Goal: Task Accomplishment & Management: Manage account settings

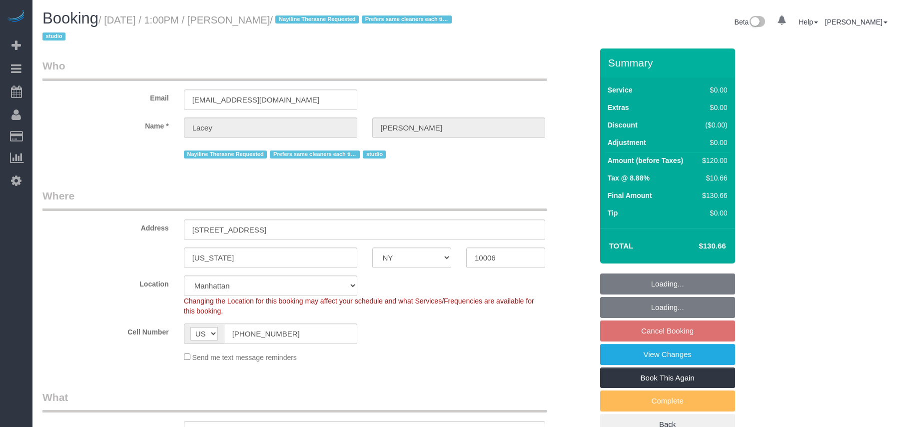
select select "NY"
select select "string:stripe-pm_1QnwjA4VGloSiKo7h3HCAQgS"
select select "spot4"
select select "number:61"
select select "number:77"
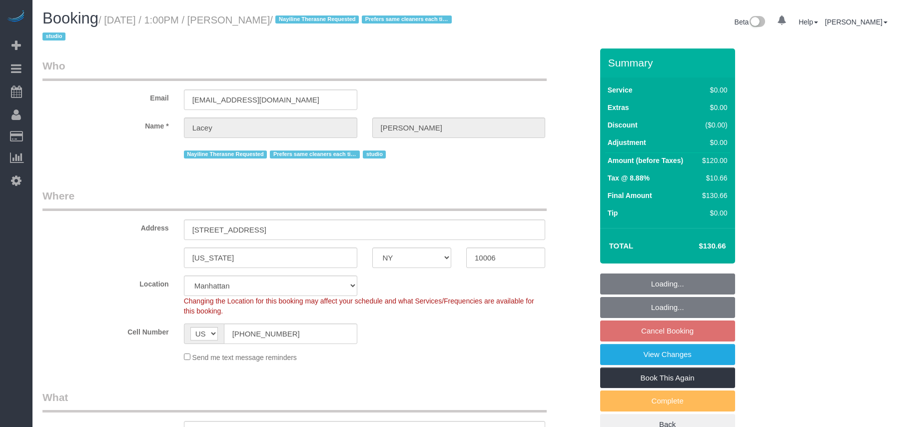
select select "number:15"
select select "number:5"
select select "object:1504"
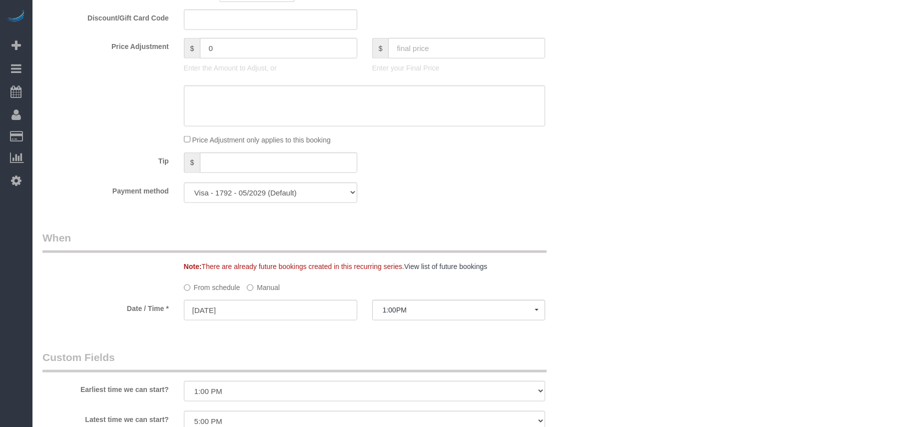
scroll to position [800, 0]
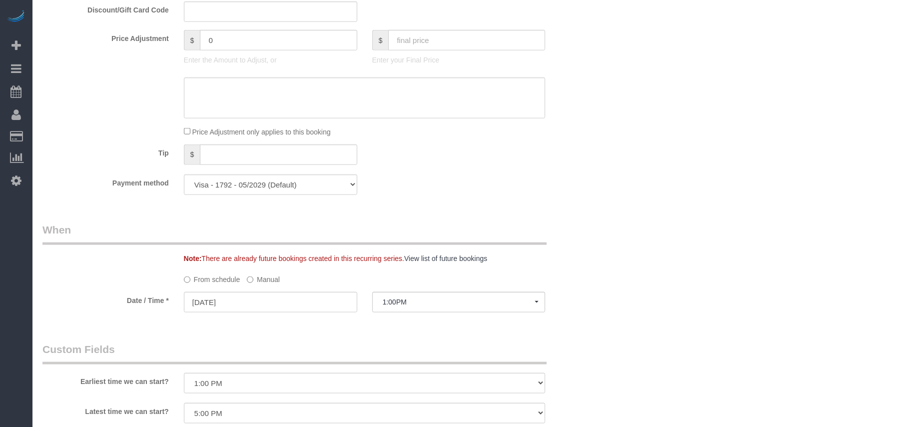
drag, startPoint x: 265, startPoint y: 281, endPoint x: 326, endPoint y: 295, distance: 62.6
click at [265, 281] on label "Manual" at bounding box center [263, 277] width 33 height 13
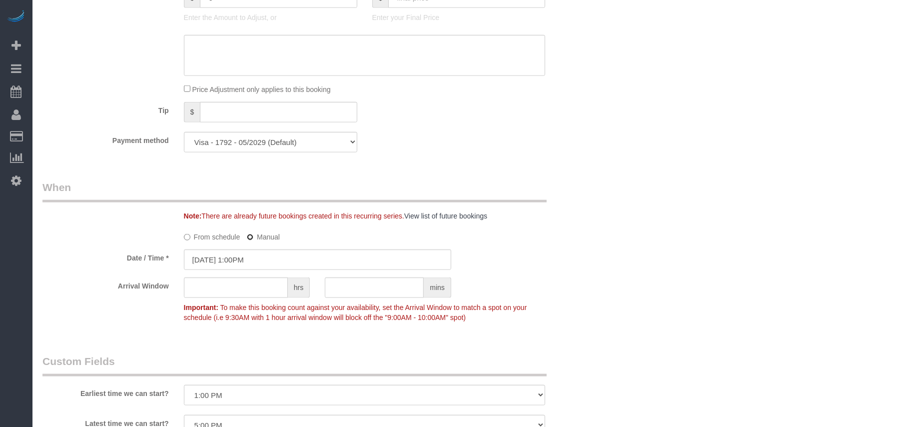
scroll to position [866, 0]
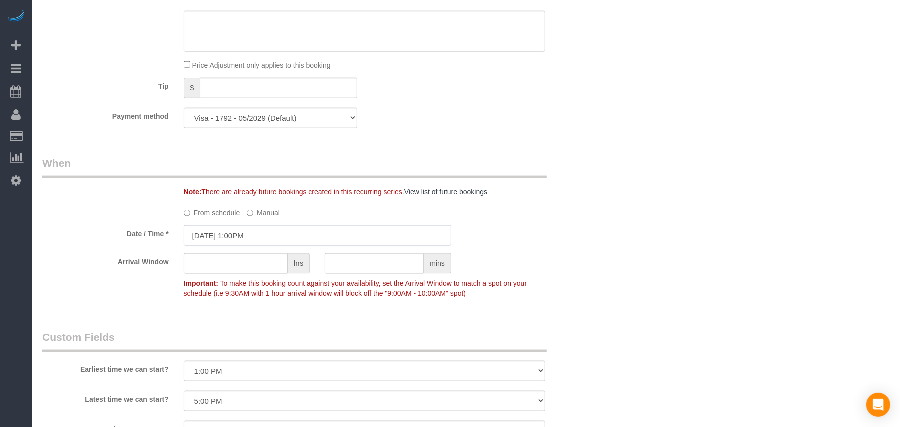
click at [279, 239] on input "10/13/2025 1:00PM" at bounding box center [317, 235] width 267 height 20
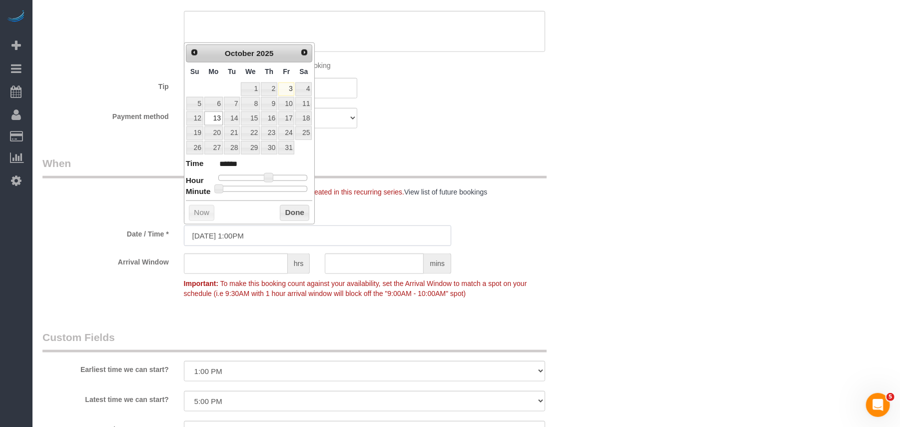
scroll to position [0, 0]
type input "10/13/2025 2:00PM"
type input "******"
click at [272, 179] on span at bounding box center [272, 177] width 9 height 9
type input "10/13/2025 1:00PM"
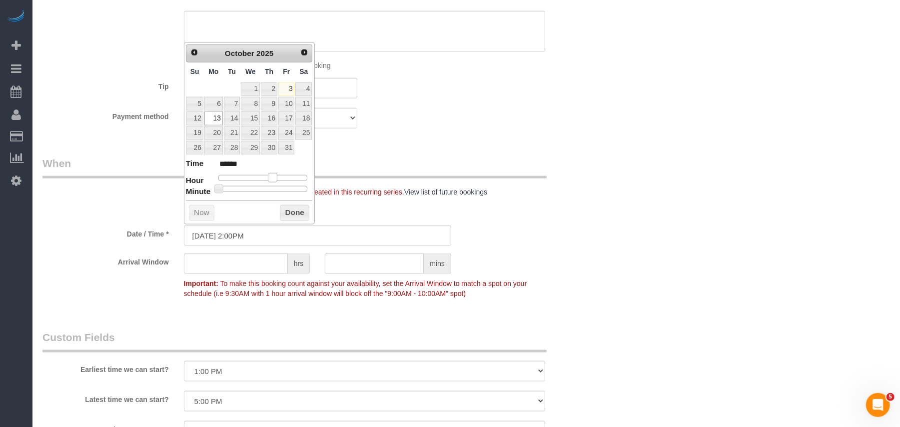
type input "******"
type input "10/13/2025 12:00PM"
type input "*******"
type input "10/13/2025 1:00PM"
type input "******"
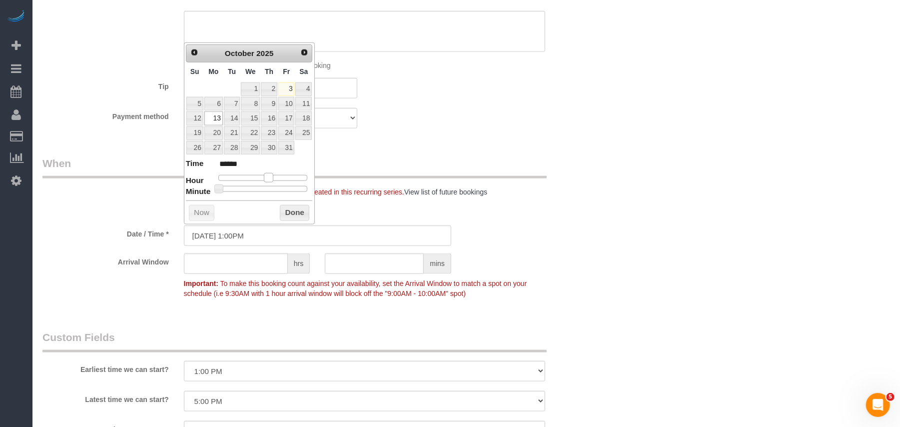
type input "10/13/2025 2:00PM"
type input "******"
click at [273, 180] on span at bounding box center [272, 177] width 9 height 9
drag, startPoint x: 285, startPoint y: 205, endPoint x: 286, endPoint y: 216, distance: 11.1
click at [286, 216] on div "Prev Next October 2025 Su Mo Tu We Th Fr Sa 1 2 3 4 5 6 7 8 9 10 11 12 13 14 15…" at bounding box center [249, 133] width 131 height 182
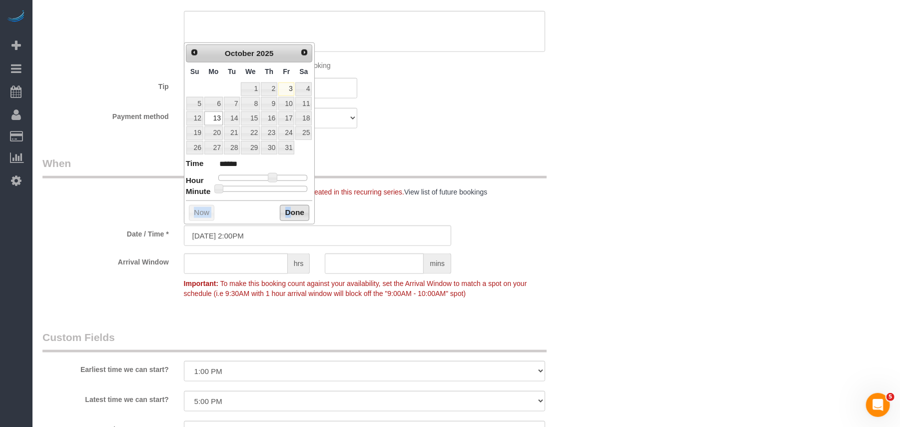
click at [286, 216] on button "Done" at bounding box center [294, 213] width 29 height 16
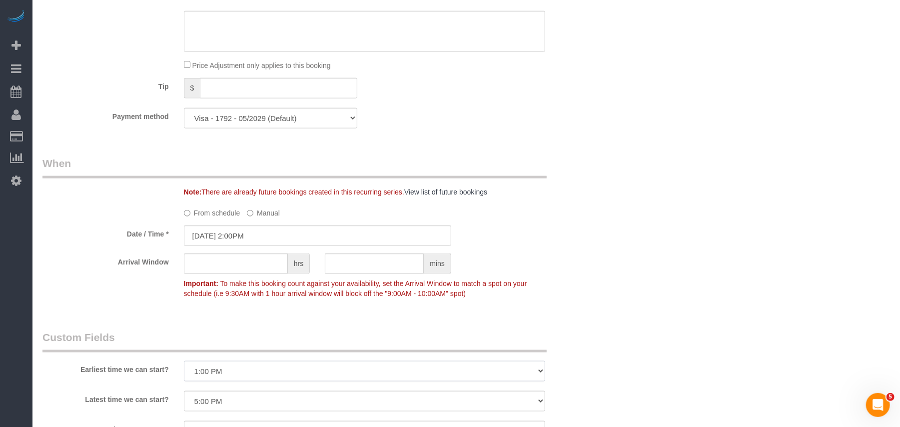
click at [240, 364] on select "I am not flexible, keep my selected time 8:00 AM 9:00 AM 10:00 AM 11:00 AM 12:0…" at bounding box center [365, 371] width 362 height 20
click at [239, 367] on select "I am not flexible, keep my selected time 8:00 AM 9:00 AM 10:00 AM 11:00 AM 12:0…" at bounding box center [365, 371] width 362 height 20
click at [238, 368] on select "I am not flexible, keep my selected time 8:00 AM 9:00 AM 10:00 AM 11:00 AM 12:0…" at bounding box center [365, 371] width 362 height 20
select select "number:62"
click at [184, 362] on select "I am not flexible, keep my selected time 8:00 AM 9:00 AM 10:00 AM 11:00 AM 12:0…" at bounding box center [365, 371] width 362 height 20
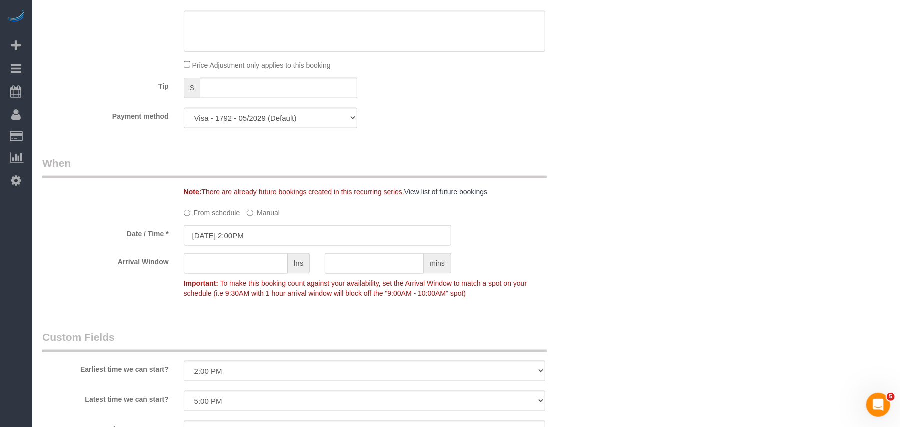
click at [233, 332] on legend "Custom Fields" at bounding box center [294, 341] width 504 height 22
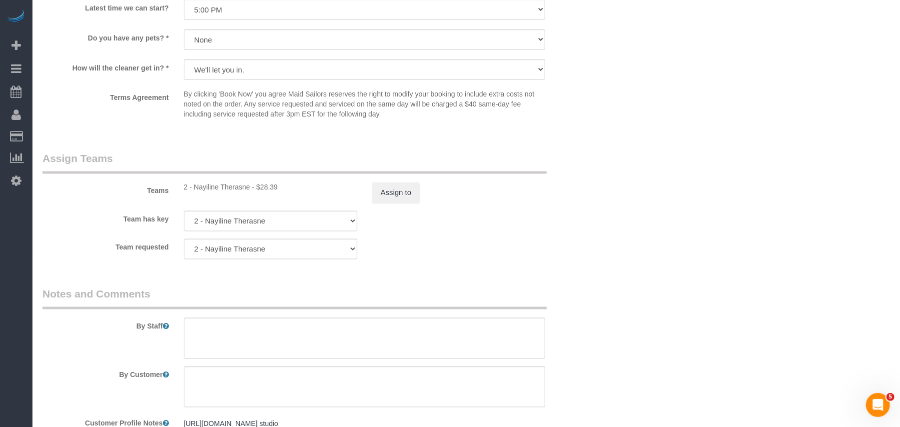
scroll to position [1266, 0]
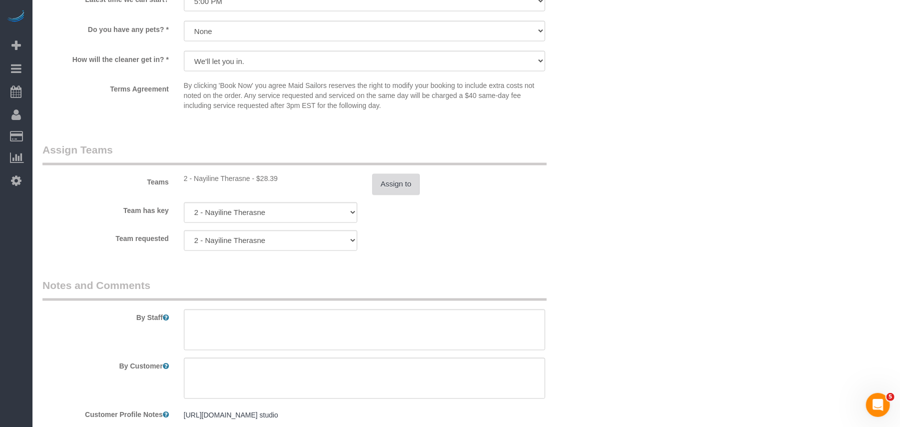
click at [405, 184] on button "Assign to" at bounding box center [396, 184] width 48 height 21
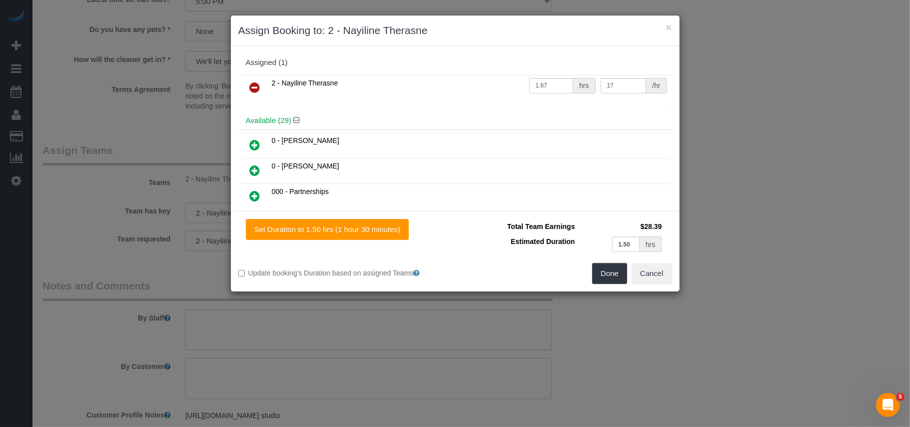
click at [260, 92] on link at bounding box center [254, 88] width 23 height 20
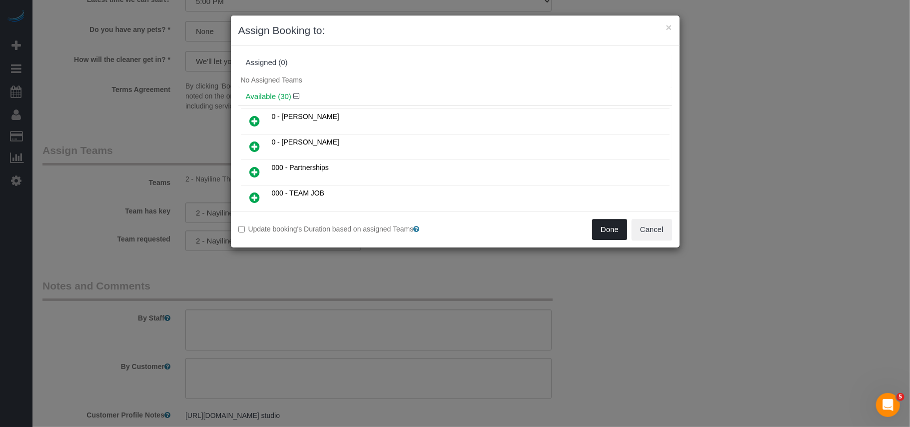
drag, startPoint x: 612, startPoint y: 223, endPoint x: 598, endPoint y: 223, distance: 14.0
click at [612, 224] on button "Done" at bounding box center [609, 229] width 35 height 21
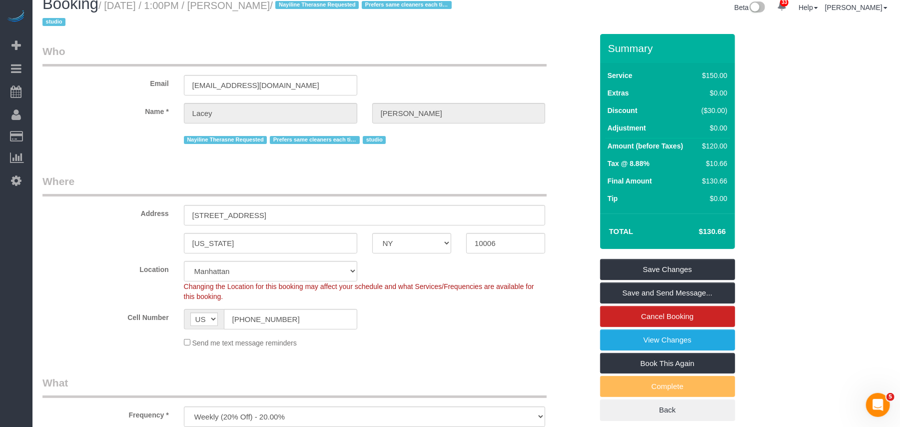
scroll to position [0, 0]
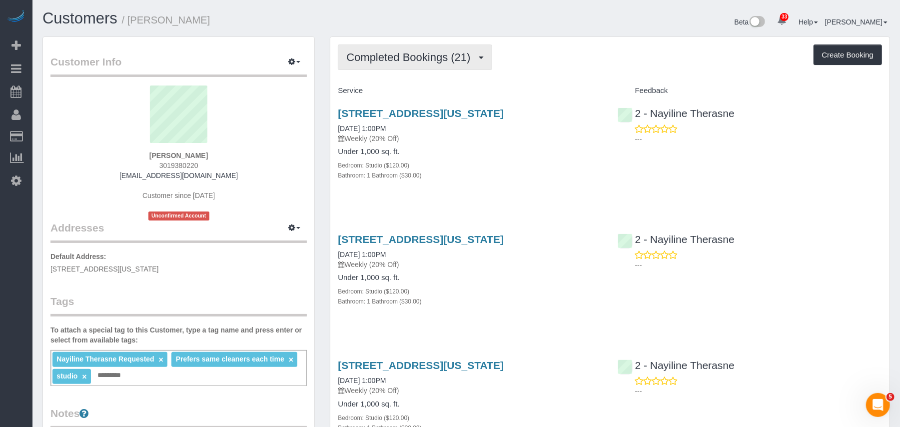
click at [427, 65] on button "Completed Bookings (21)" at bounding box center [415, 56] width 154 height 25
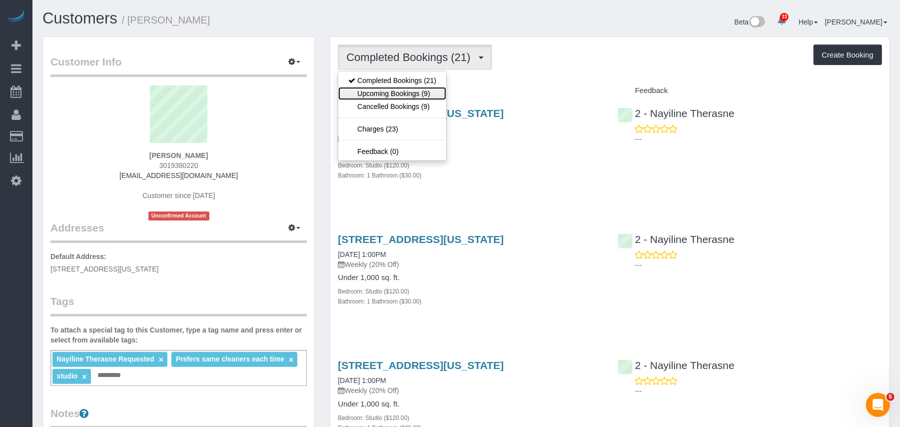
click at [419, 92] on link "Upcoming Bookings (9)" at bounding box center [392, 93] width 108 height 13
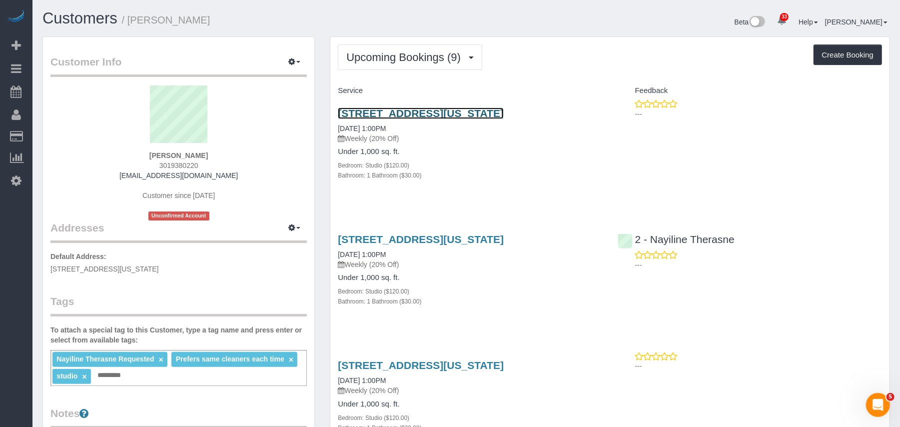
click at [420, 116] on link "88 Greenwich St, #1102, New York, NY 10006" at bounding box center [421, 112] width 166 height 11
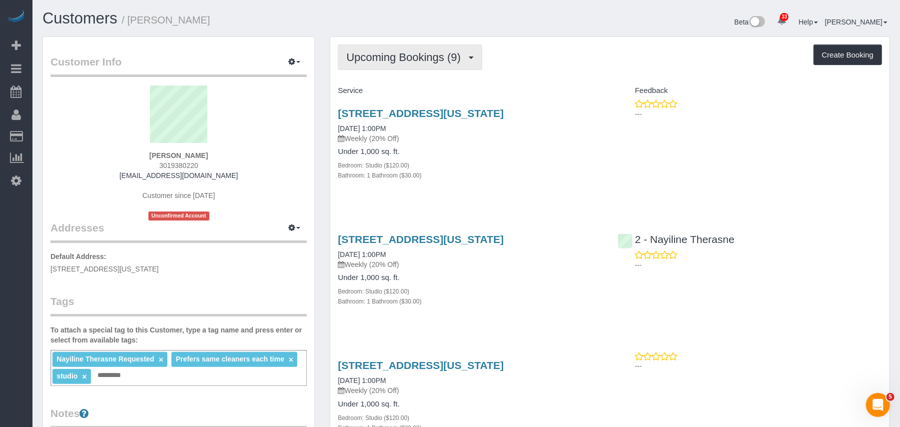
click at [433, 67] on button "Upcoming Bookings (9)" at bounding box center [410, 56] width 144 height 25
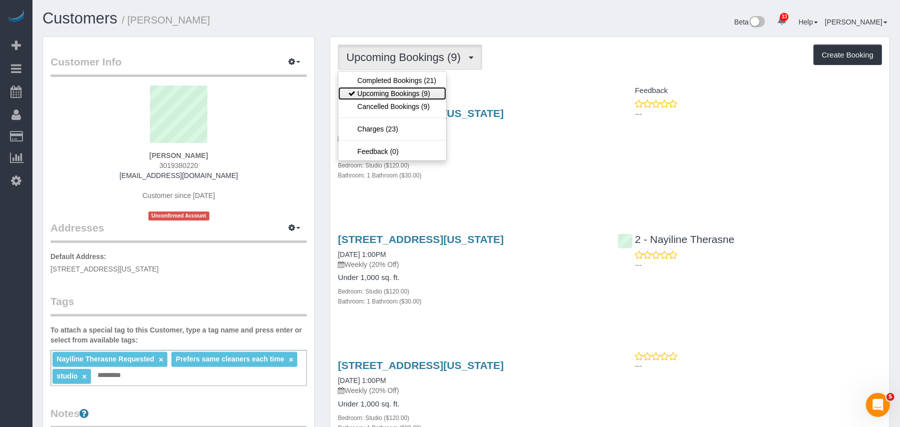
click at [426, 90] on link "Upcoming Bookings (9)" at bounding box center [392, 93] width 108 height 13
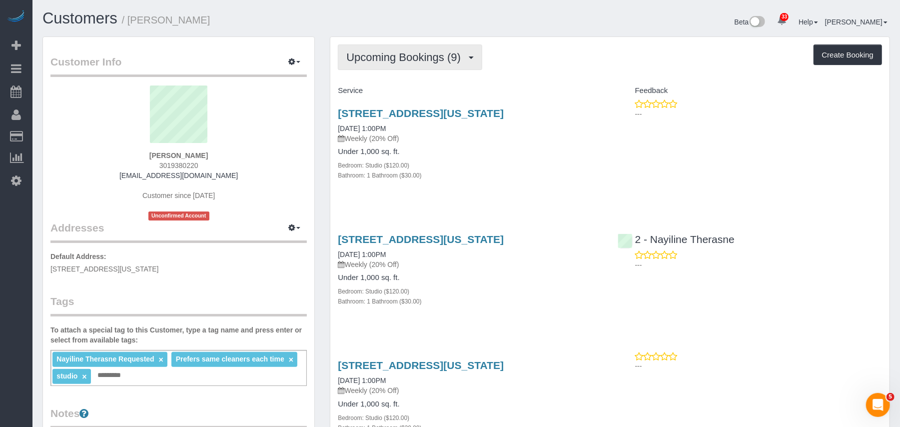
click at [431, 64] on button "Upcoming Bookings (9)" at bounding box center [410, 56] width 144 height 25
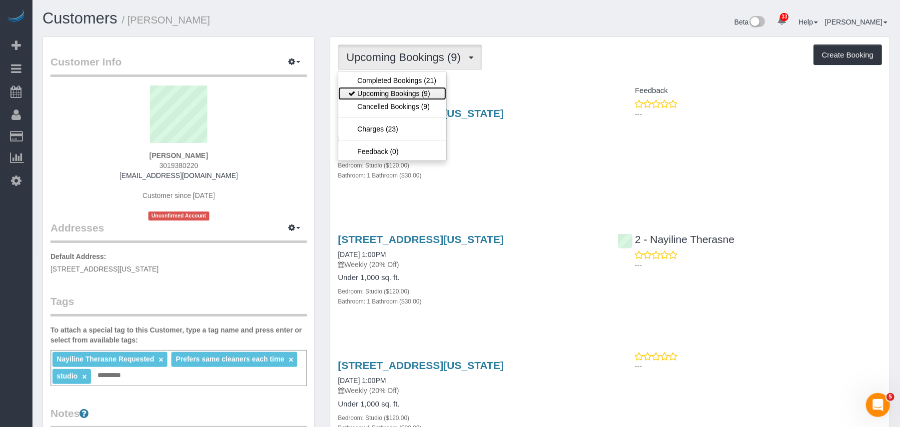
click at [416, 93] on link "Upcoming Bookings (9)" at bounding box center [392, 93] width 108 height 13
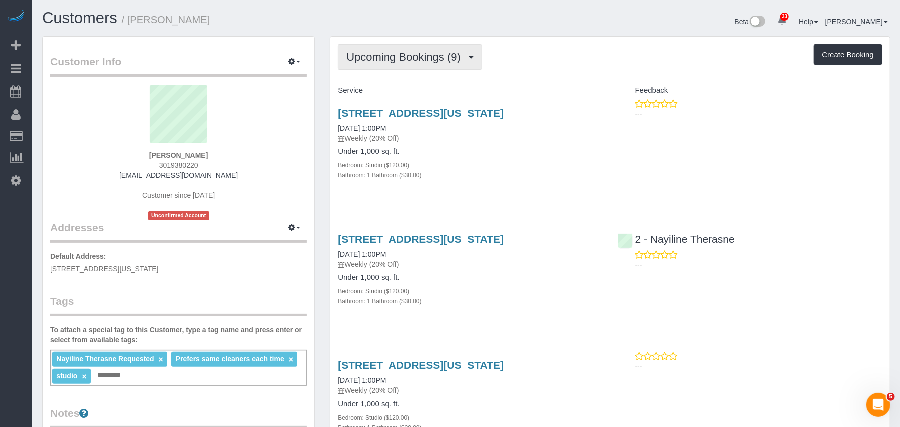
drag, startPoint x: 464, startPoint y: 49, endPoint x: 457, endPoint y: 60, distance: 13.0
click at [462, 50] on button "Upcoming Bookings (9)" at bounding box center [410, 56] width 144 height 25
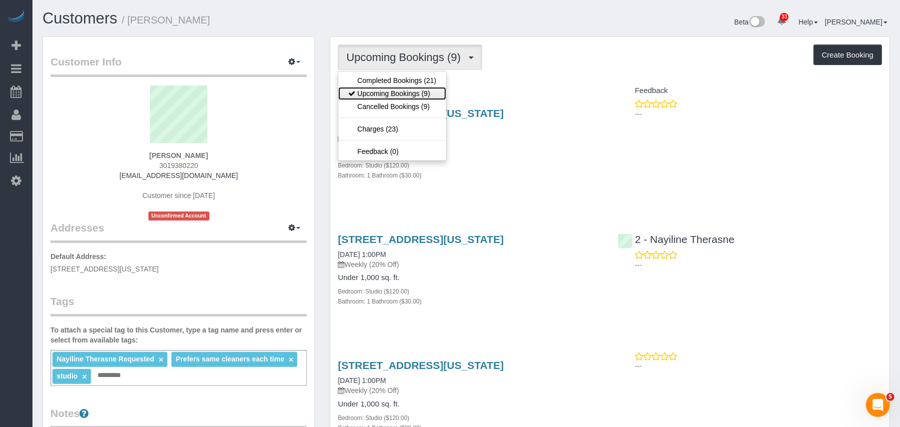
click at [441, 94] on link "Upcoming Bookings (9)" at bounding box center [392, 93] width 108 height 13
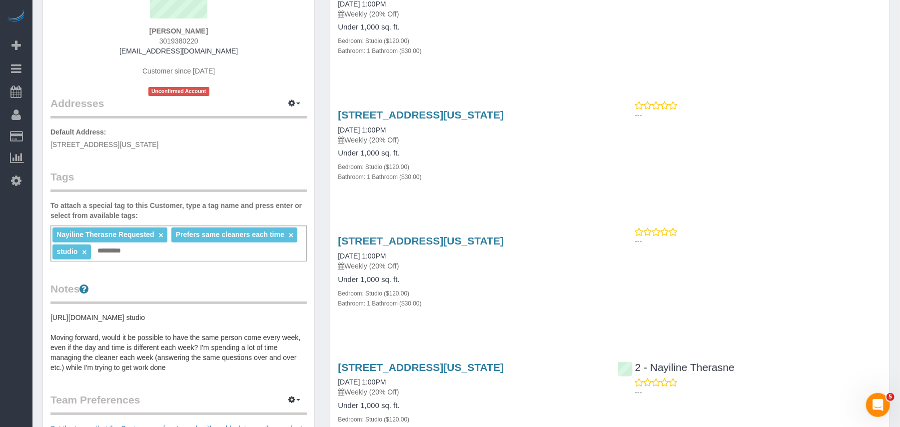
scroll to position [133, 0]
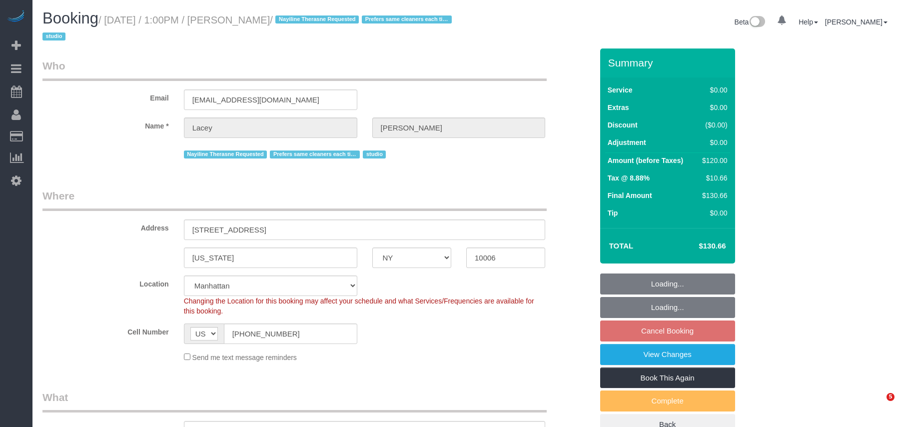
select select "NY"
select select "string:stripe-pm_1QnwjA4VGloSiKo7h3HCAQgS"
select select "spot4"
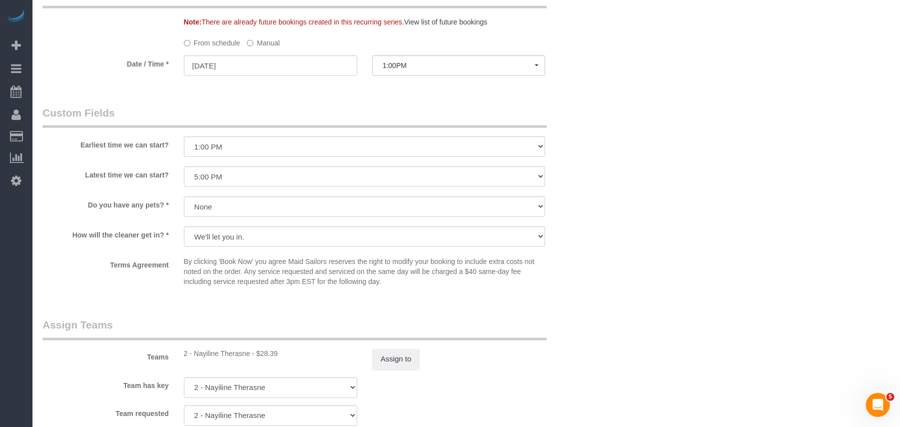
scroll to position [1133, 0]
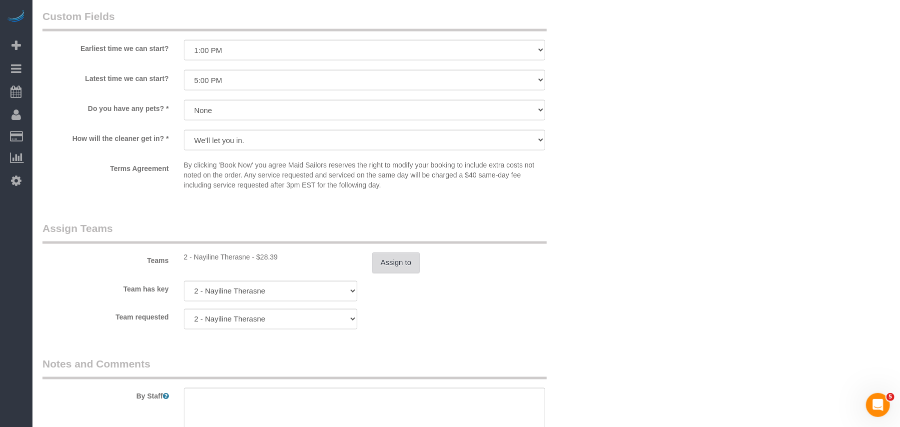
click at [398, 267] on button "Assign to" at bounding box center [396, 262] width 48 height 21
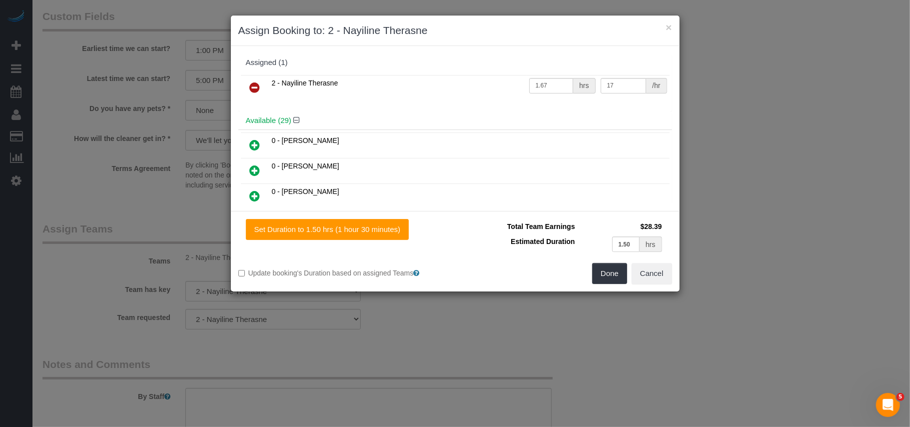
click at [257, 92] on icon at bounding box center [255, 87] width 10 height 12
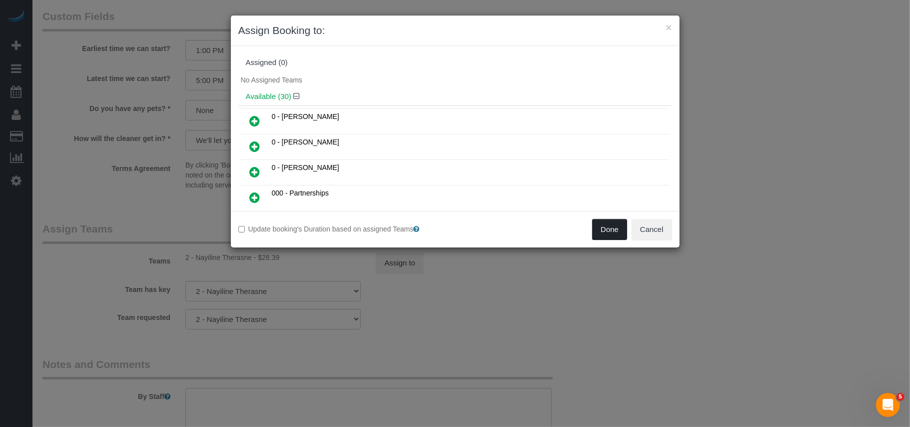
click at [601, 233] on button "Done" at bounding box center [609, 229] width 35 height 21
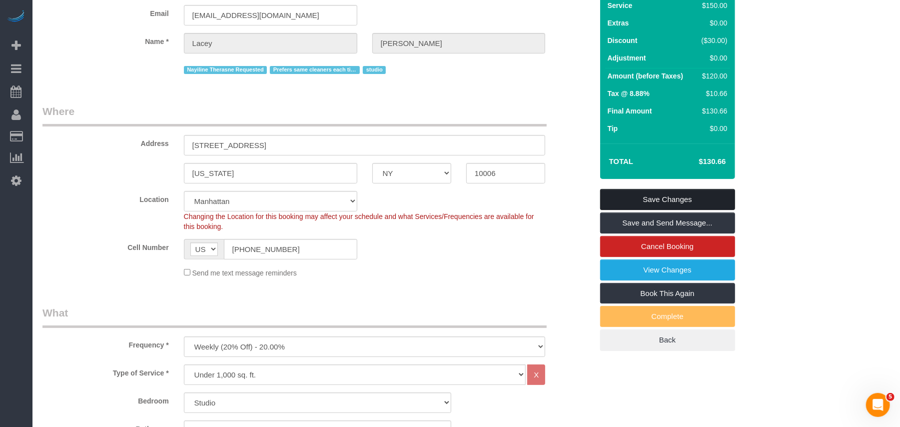
scroll to position [66, 0]
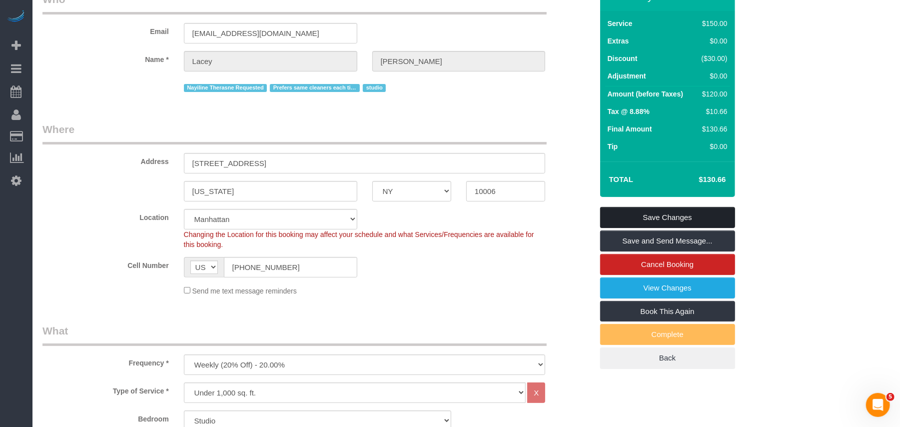
click at [665, 220] on link "Save Changes" at bounding box center [667, 217] width 135 height 21
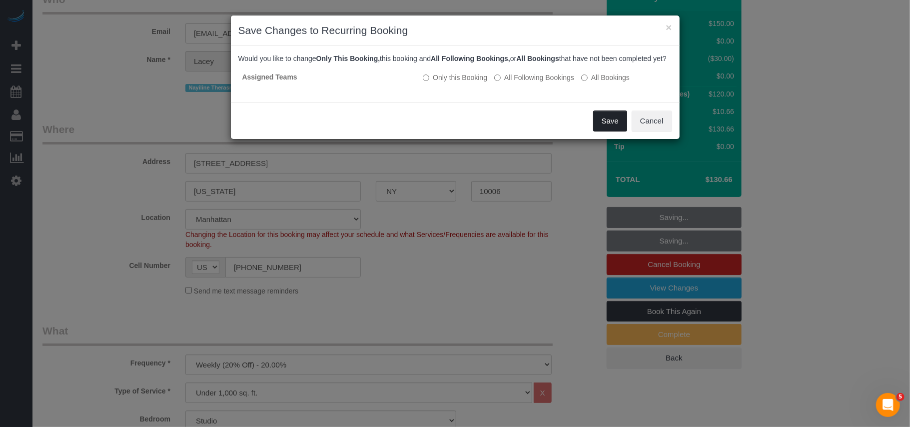
click at [611, 127] on button "Save" at bounding box center [610, 120] width 34 height 21
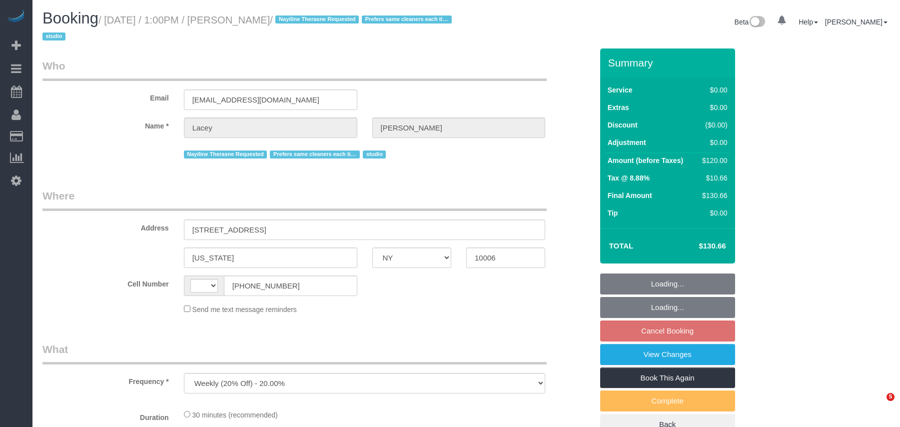
select select "NY"
select select "string:stripe-pm_1QnwjA4VGloSiKo7h3HCAQgS"
select select "number:61"
select select "number:77"
select select "number:15"
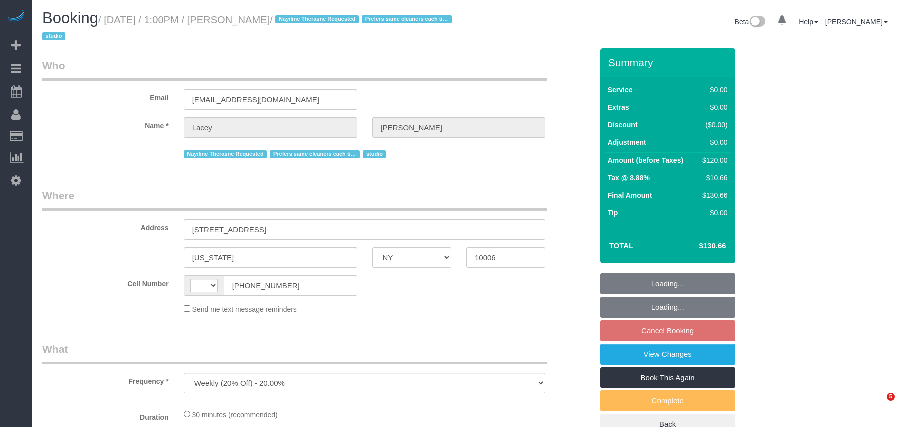
select select "number:5"
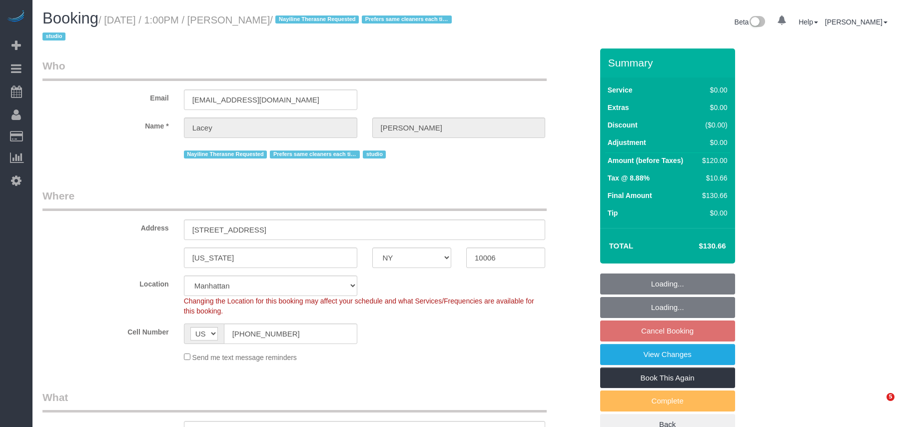
select select "string:[GEOGRAPHIC_DATA]"
select select "object:1481"
select select "spot4"
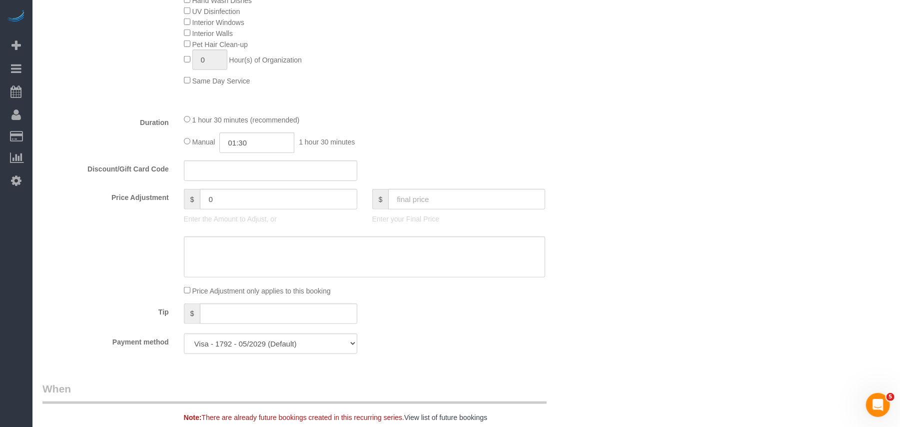
scroll to position [266, 0]
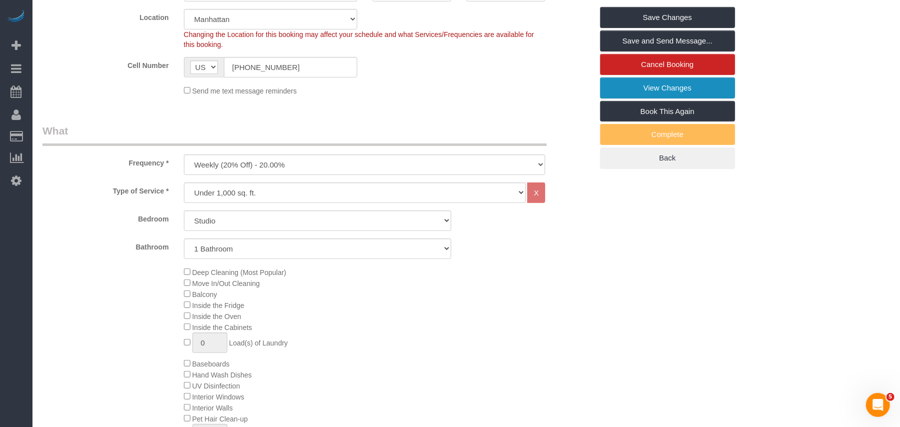
click at [643, 90] on link "View Changes" at bounding box center [667, 87] width 135 height 21
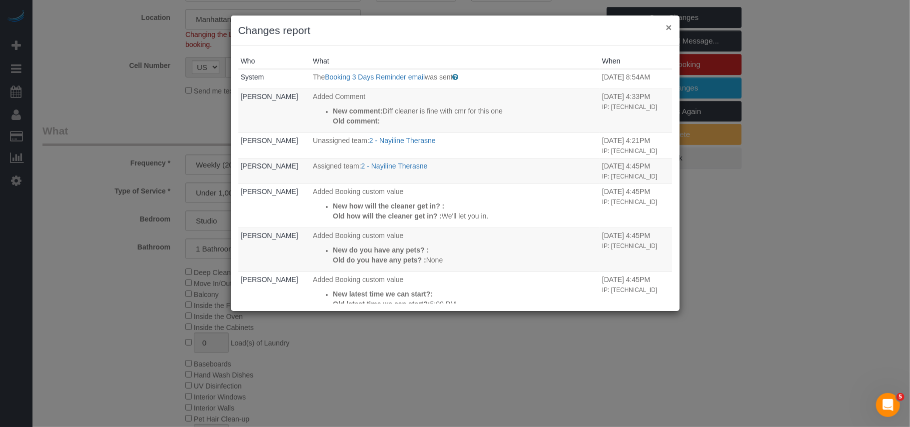
click at [668, 29] on button "×" at bounding box center [669, 27] width 6 height 10
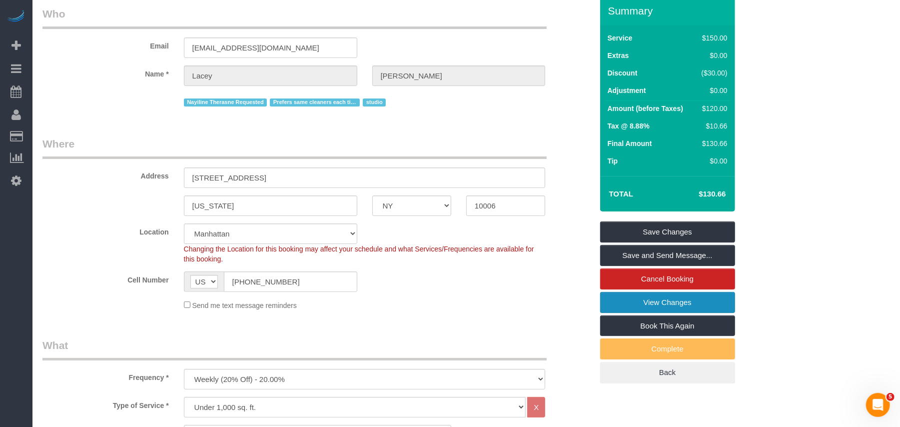
scroll to position [0, 0]
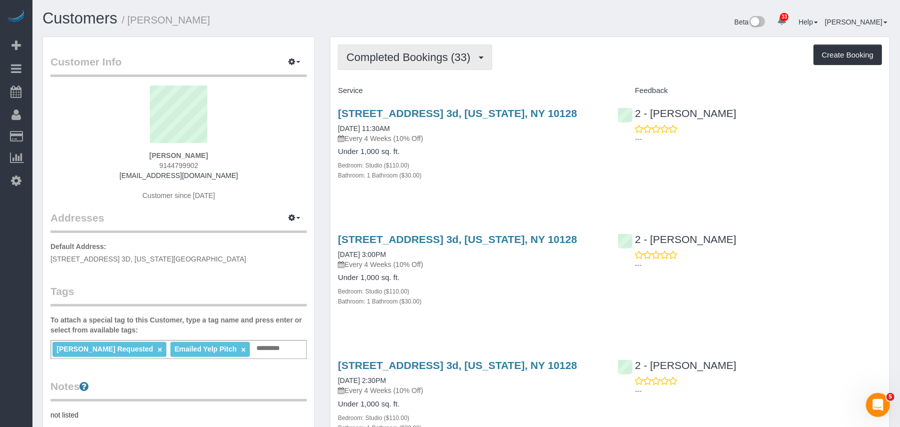
click at [430, 65] on button "Completed Bookings (33)" at bounding box center [415, 56] width 154 height 25
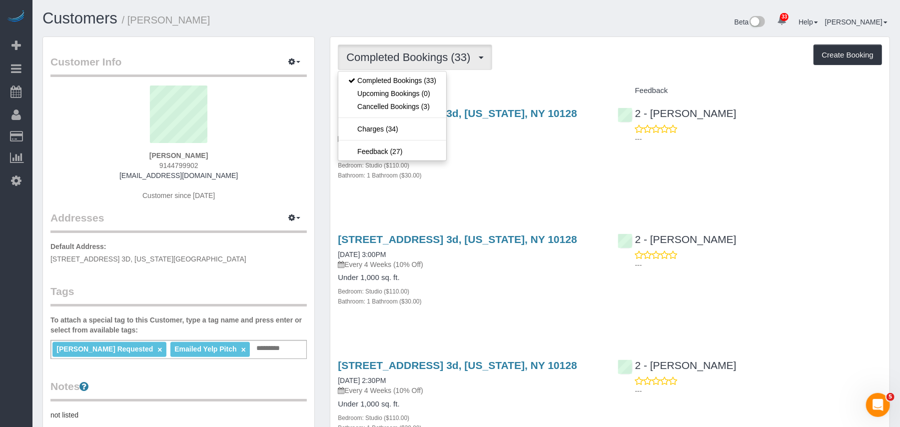
click at [514, 170] on div "Bedroom: Studio ($110.00)" at bounding box center [470, 165] width 264 height 10
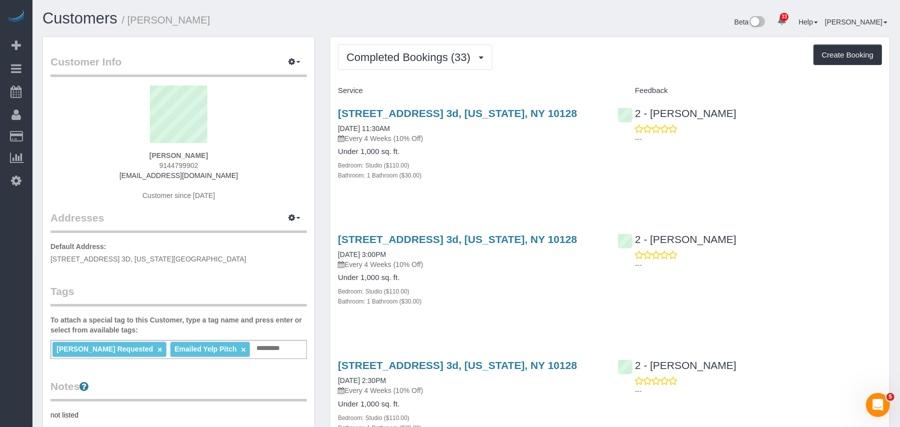
drag, startPoint x: 217, startPoint y: 24, endPoint x: 132, endPoint y: 20, distance: 84.6
click at [132, 20] on h1 "Customers / [PERSON_NAME]" at bounding box center [250, 18] width 416 height 17
copy small "[PERSON_NAME]"
drag, startPoint x: 594, startPoint y: 112, endPoint x: 336, endPoint y: 112, distance: 257.9
click at [336, 112] on div "[STREET_ADDRESS] 3d, [US_STATE], NY 10128 [DATE] 11:30AM Every 4 Weeks (10% Off…" at bounding box center [469, 149] width 279 height 101
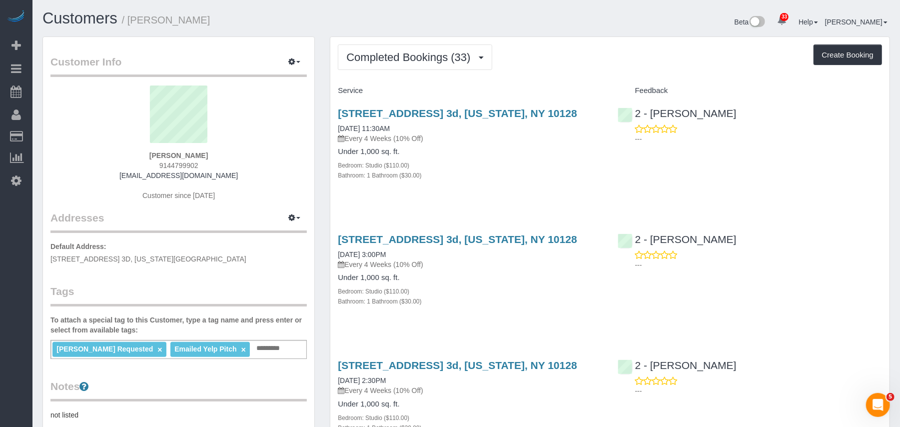
copy link "[STREET_ADDRESS] 3d, [US_STATE], NY 10128"
